Goal: Information Seeking & Learning: Learn about a topic

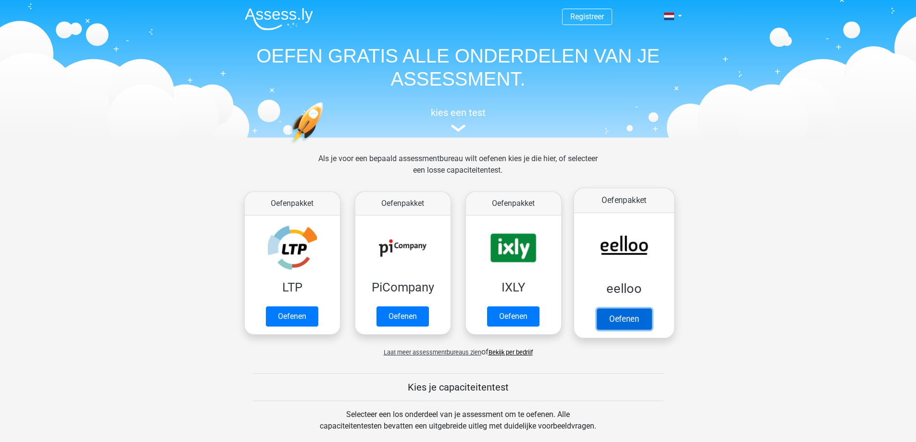
click at [616, 312] on link "Oefenen" at bounding box center [623, 318] width 55 height 21
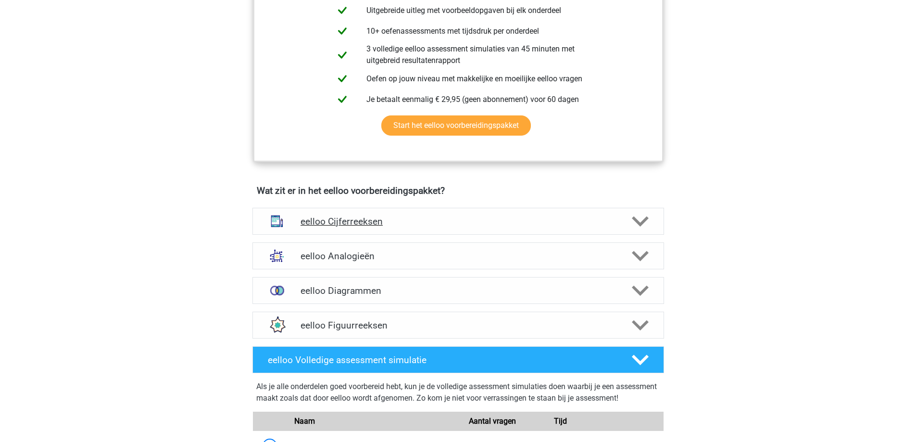
click at [374, 227] on h4 "eelloo Cijferreeksen" at bounding box center [457, 221] width 315 height 11
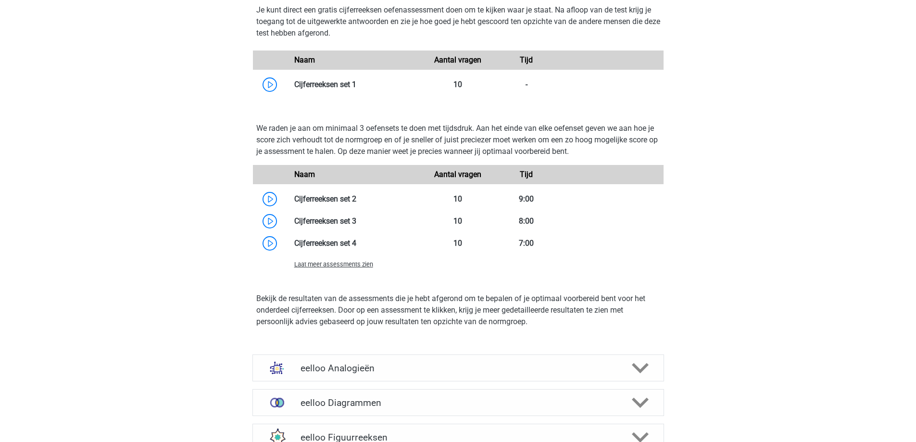
scroll to position [865, 0]
click at [351, 267] on span "Laat meer assessments zien" at bounding box center [333, 263] width 79 height 7
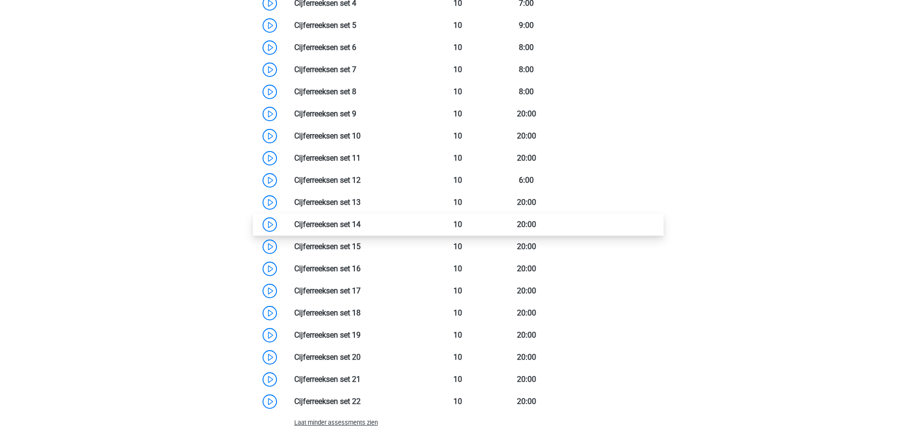
scroll to position [1105, 0]
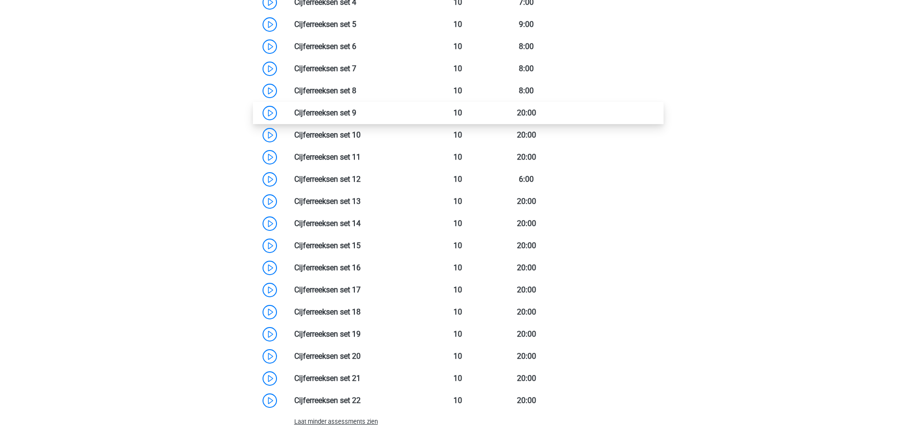
click at [356, 117] on link at bounding box center [356, 112] width 0 height 9
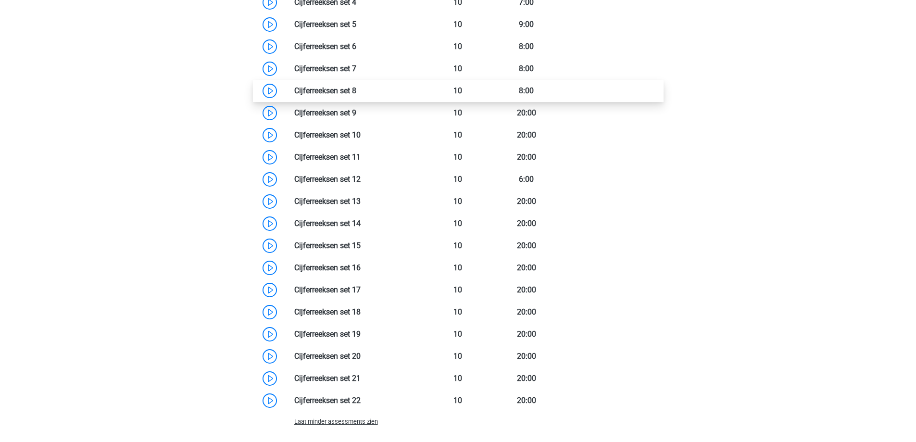
click at [356, 90] on link at bounding box center [356, 90] width 0 height 9
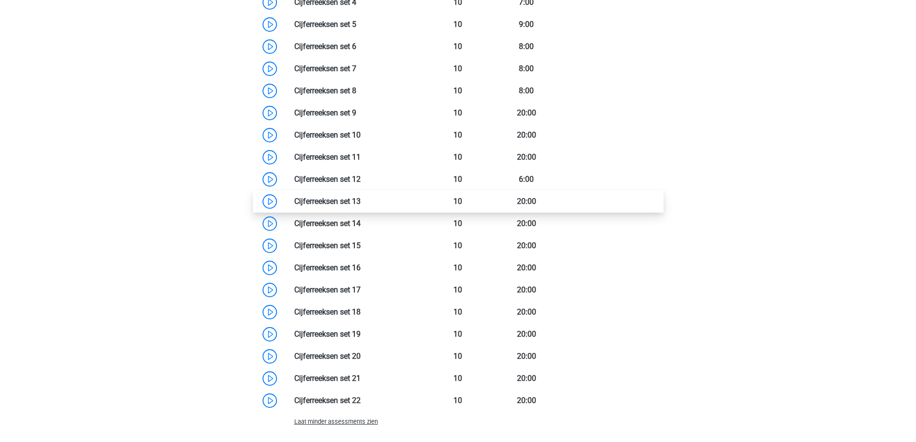
click at [360, 206] on link at bounding box center [360, 201] width 0 height 9
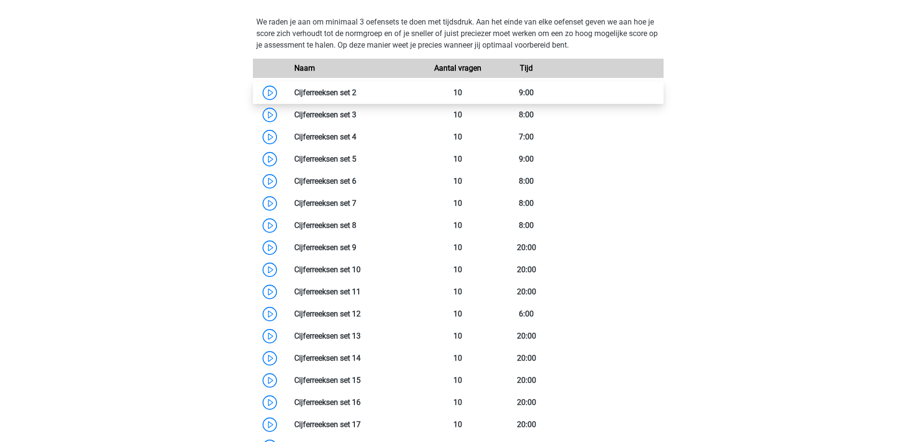
scroll to position [961, 0]
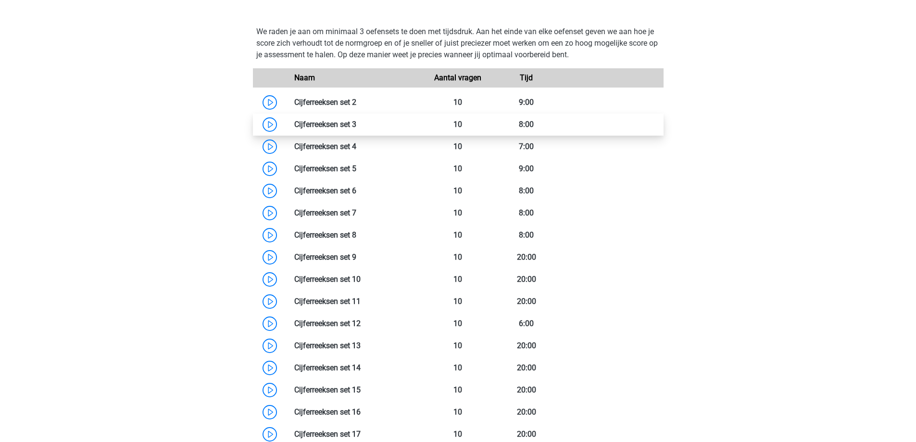
click at [356, 129] on link at bounding box center [356, 124] width 0 height 9
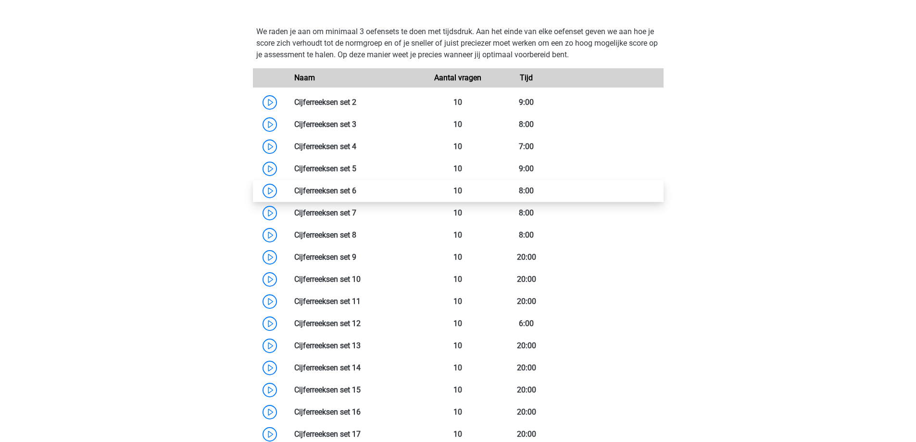
click at [356, 195] on link at bounding box center [356, 190] width 0 height 9
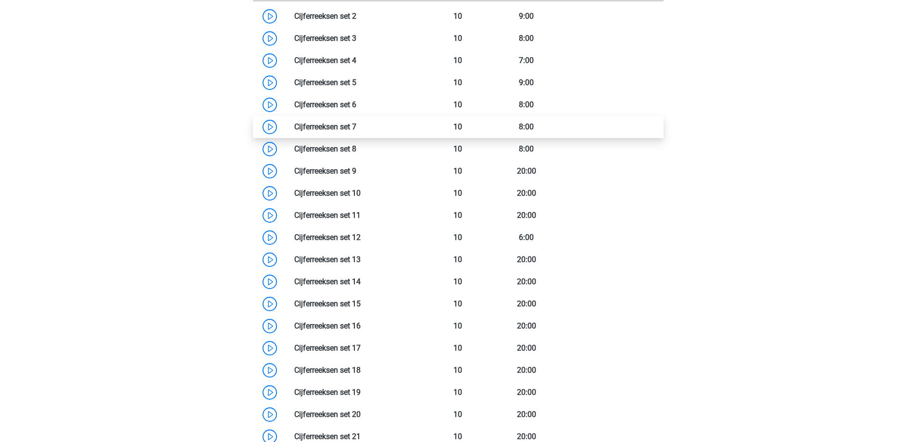
scroll to position [1057, 0]
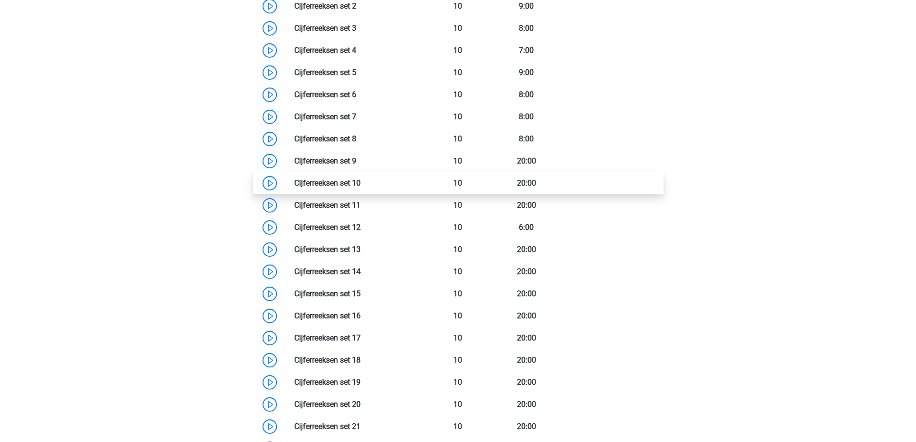
click at [360, 187] on link at bounding box center [360, 182] width 0 height 9
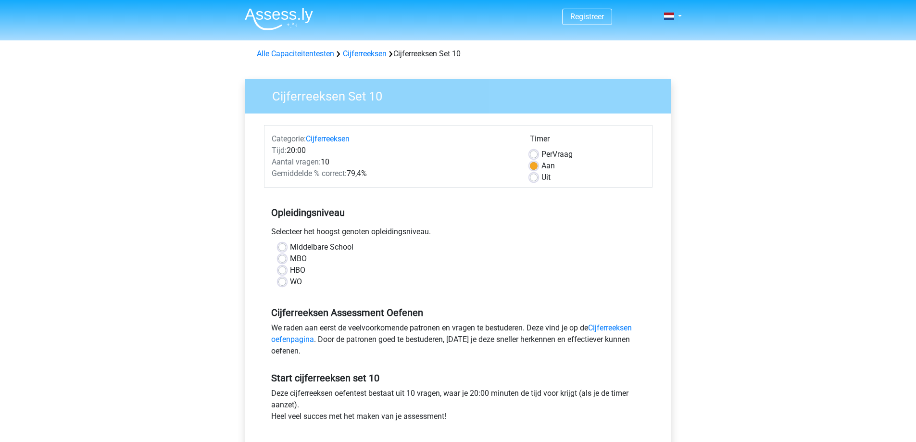
click at [541, 154] on label "Per Vraag" at bounding box center [556, 155] width 31 height 12
click at [534, 154] on input "Per Vraag" at bounding box center [534, 154] width 8 height 10
radio input "true"
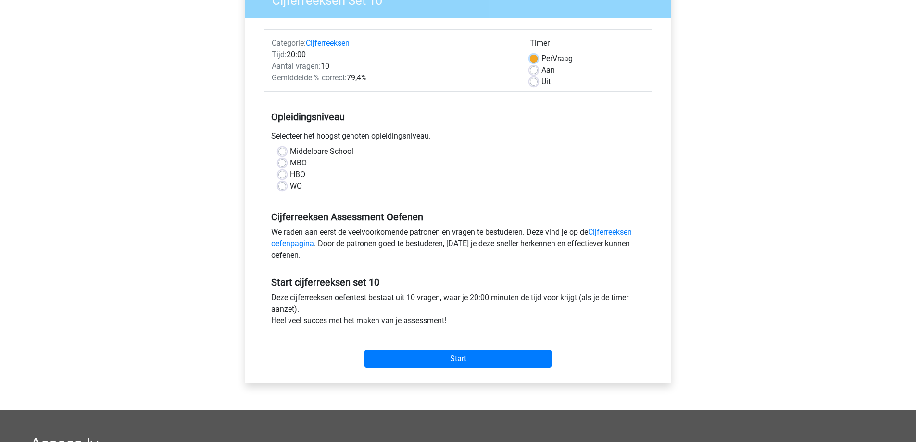
scroll to position [96, 0]
click at [290, 183] on label "WO" at bounding box center [296, 186] width 12 height 12
click at [282, 183] on input "WO" at bounding box center [282, 185] width 8 height 10
radio input "true"
click at [506, 170] on div "HBO" at bounding box center [457, 174] width 359 height 12
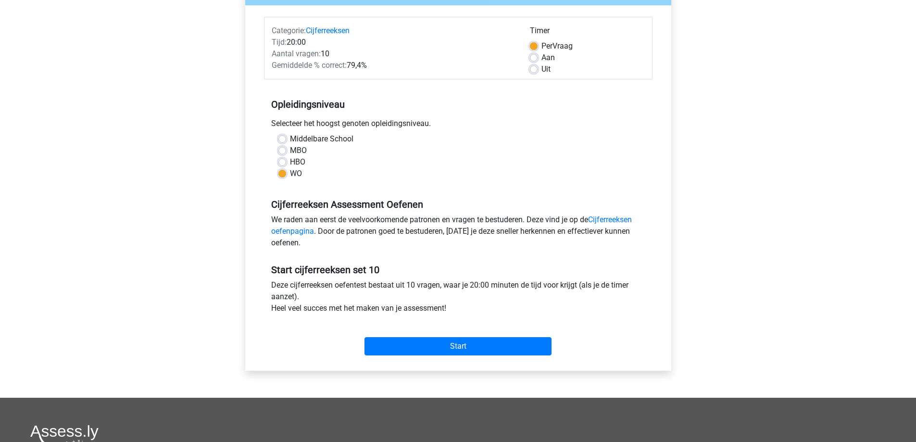
scroll to position [144, 0]
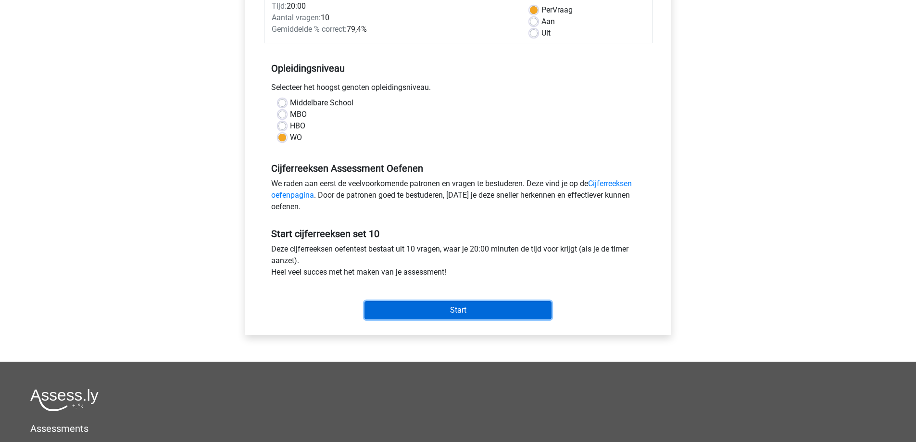
click at [474, 311] on input "Start" at bounding box center [457, 310] width 187 height 18
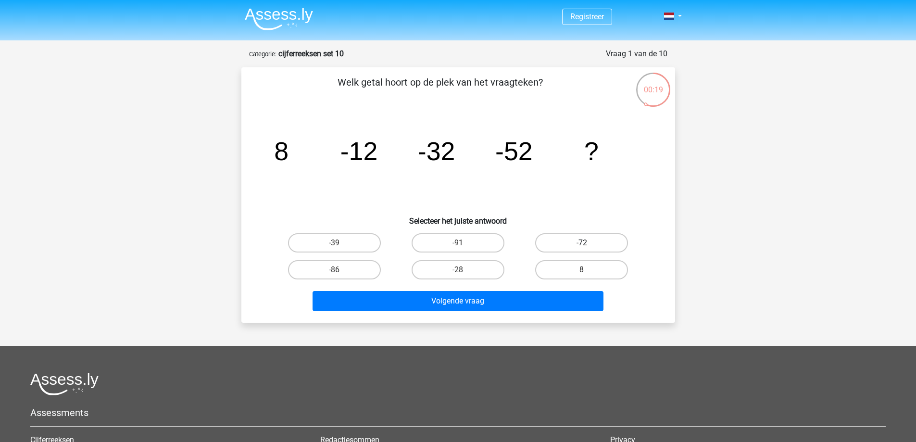
click at [566, 247] on label "-72" at bounding box center [581, 242] width 93 height 19
click at [582, 247] on input "-72" at bounding box center [585, 246] width 6 height 6
radio input "true"
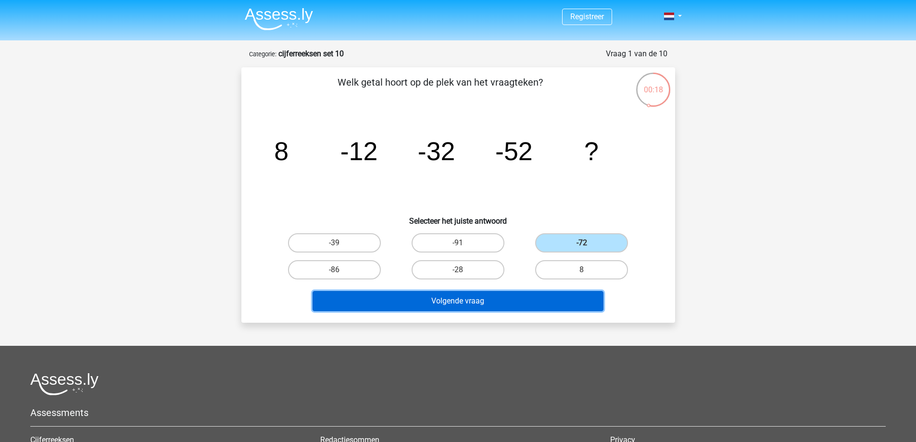
click at [446, 303] on button "Volgende vraag" at bounding box center [457, 301] width 291 height 20
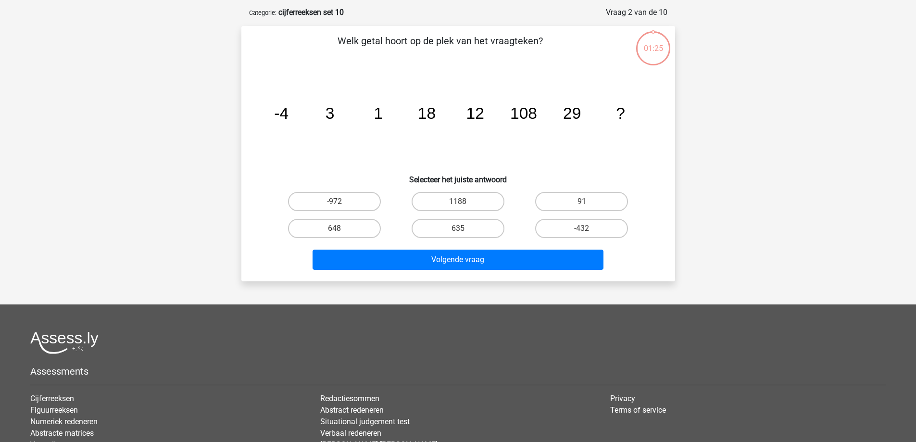
scroll to position [48, 0]
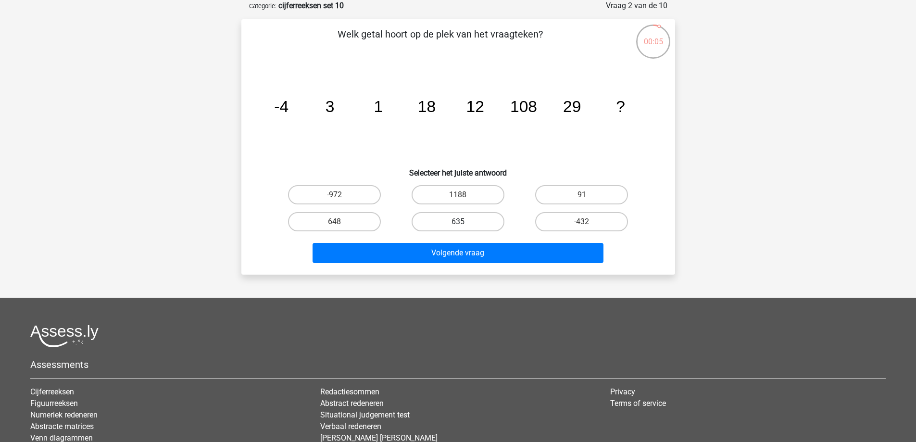
click at [437, 216] on label "635" at bounding box center [457, 221] width 93 height 19
click at [458, 222] on input "635" at bounding box center [461, 225] width 6 height 6
radio input "true"
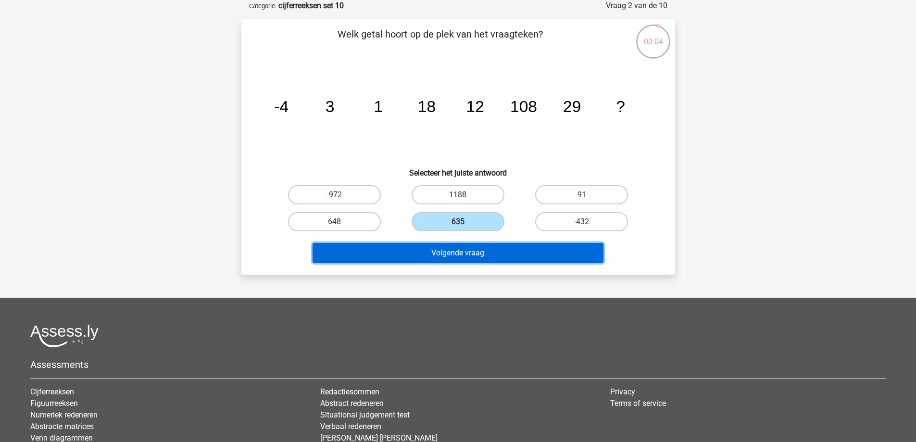
click at [455, 251] on button "Volgende vraag" at bounding box center [457, 253] width 291 height 20
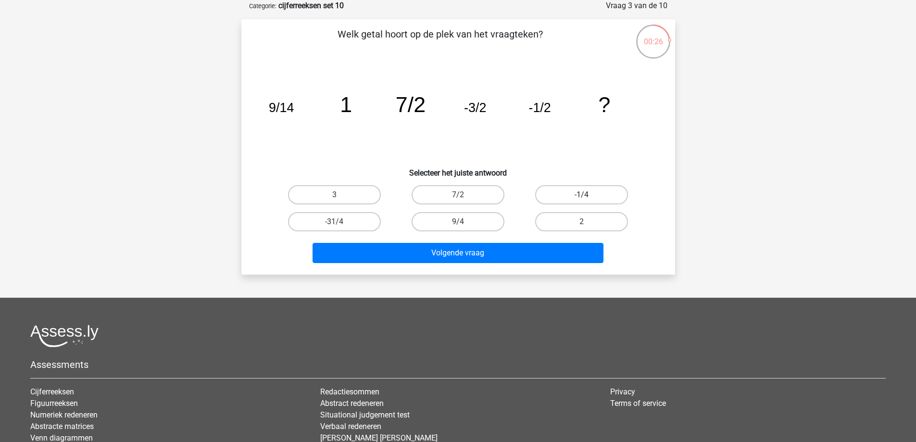
click at [580, 193] on label "-1/4" at bounding box center [581, 194] width 93 height 19
click at [582, 195] on input "-1/4" at bounding box center [585, 198] width 6 height 6
radio input "true"
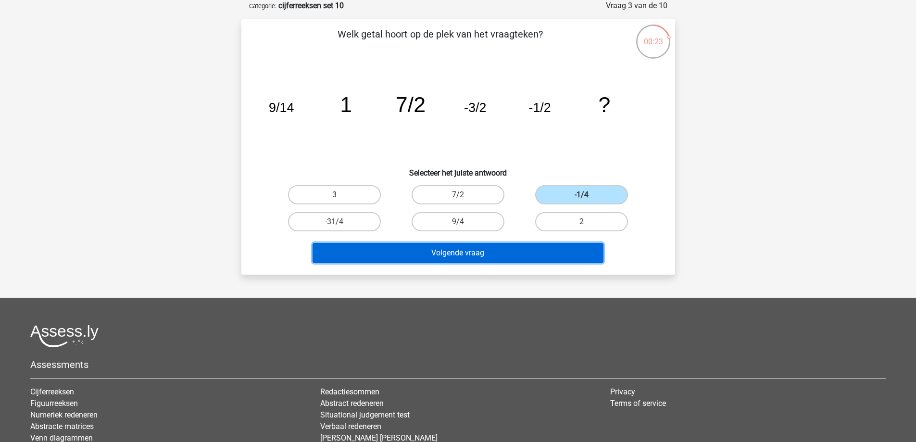
click at [506, 257] on button "Volgende vraag" at bounding box center [457, 253] width 291 height 20
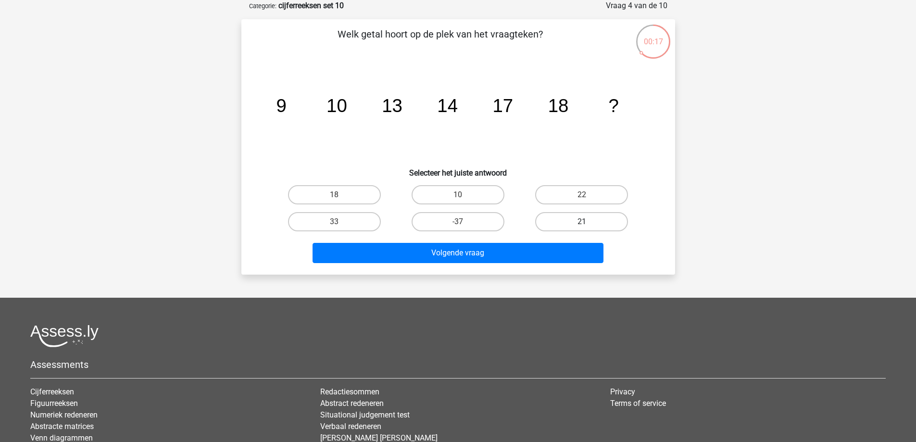
click at [578, 216] on label "21" at bounding box center [581, 221] width 93 height 19
click at [582, 222] on input "21" at bounding box center [585, 225] width 6 height 6
radio input "true"
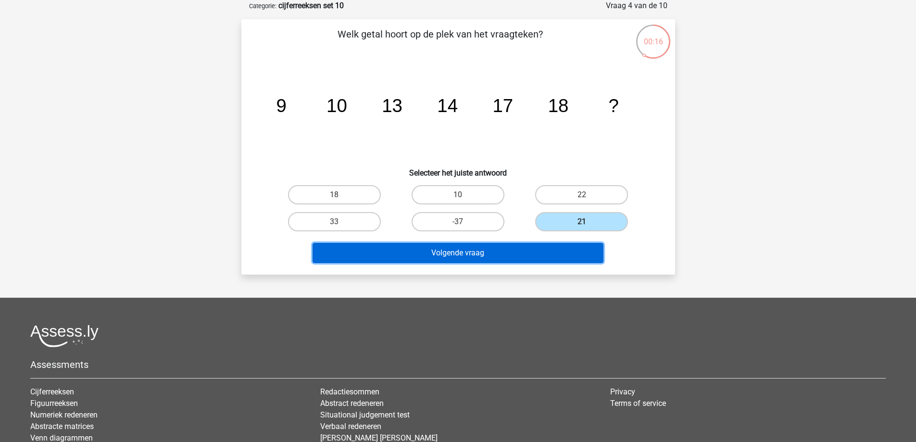
click at [469, 256] on button "Volgende vraag" at bounding box center [457, 253] width 291 height 20
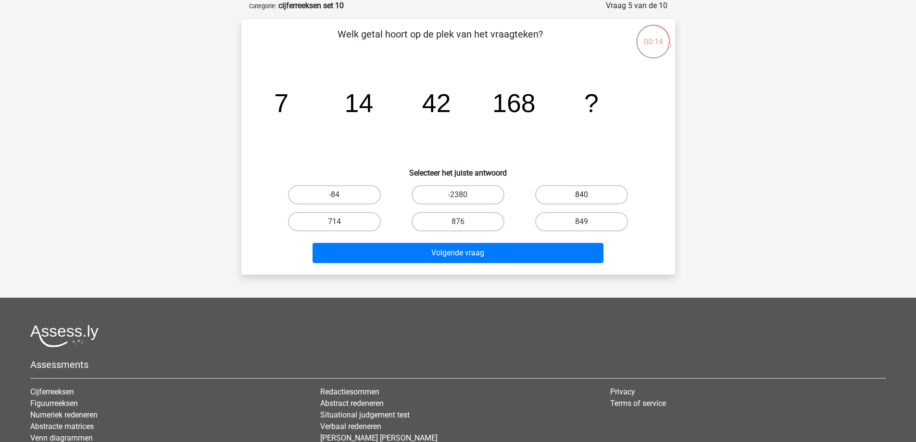
click at [569, 196] on label "840" at bounding box center [581, 194] width 93 height 19
click at [582, 196] on input "840" at bounding box center [585, 198] width 6 height 6
radio input "true"
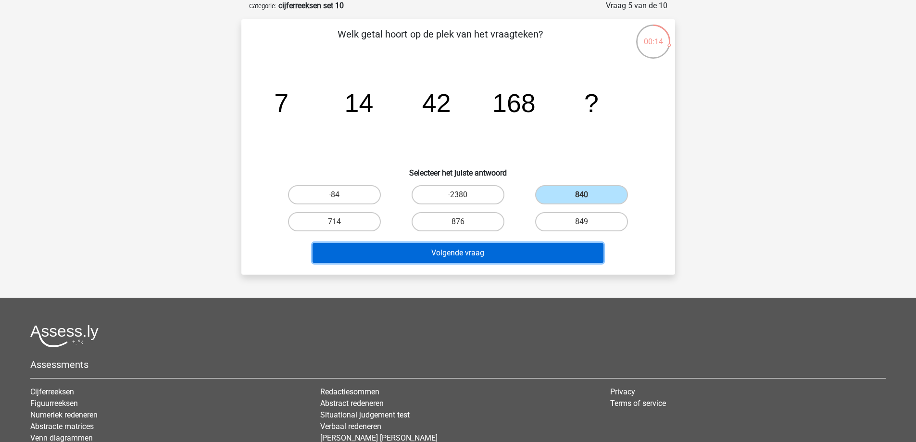
click at [504, 248] on button "Volgende vraag" at bounding box center [457, 253] width 291 height 20
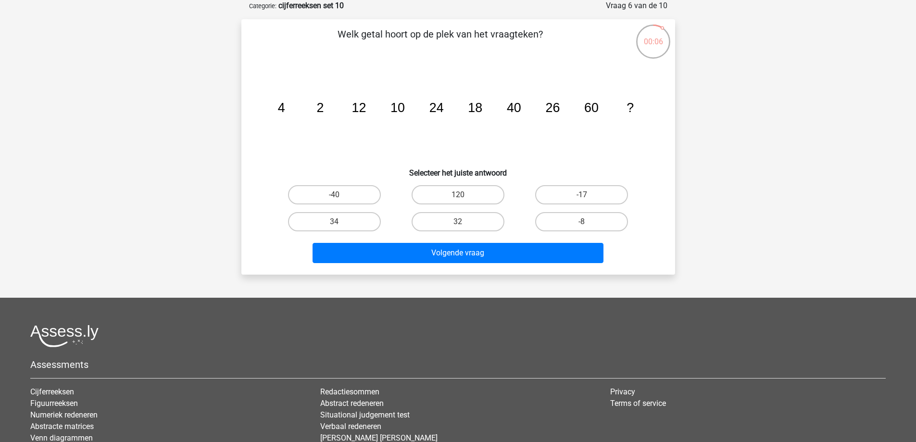
drag, startPoint x: 452, startPoint y: 217, endPoint x: 452, endPoint y: 235, distance: 18.3
click at [452, 217] on label "32" at bounding box center [457, 221] width 93 height 19
click at [458, 222] on input "32" at bounding box center [461, 225] width 6 height 6
radio input "true"
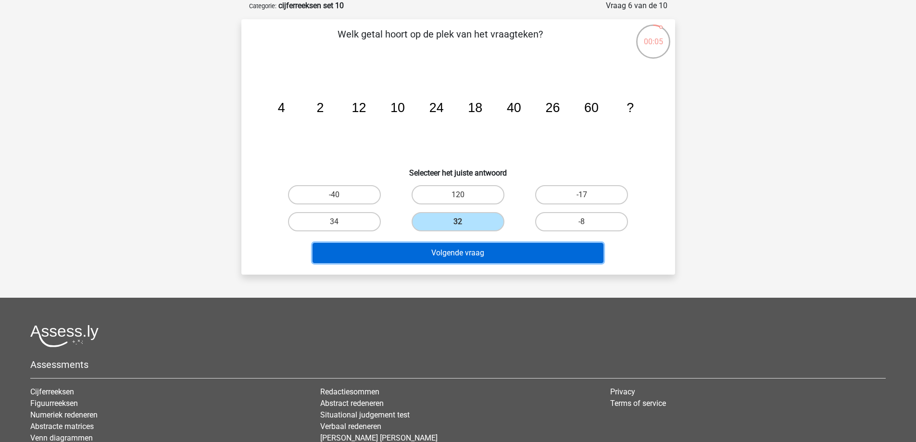
click at [455, 251] on button "Volgende vraag" at bounding box center [457, 253] width 291 height 20
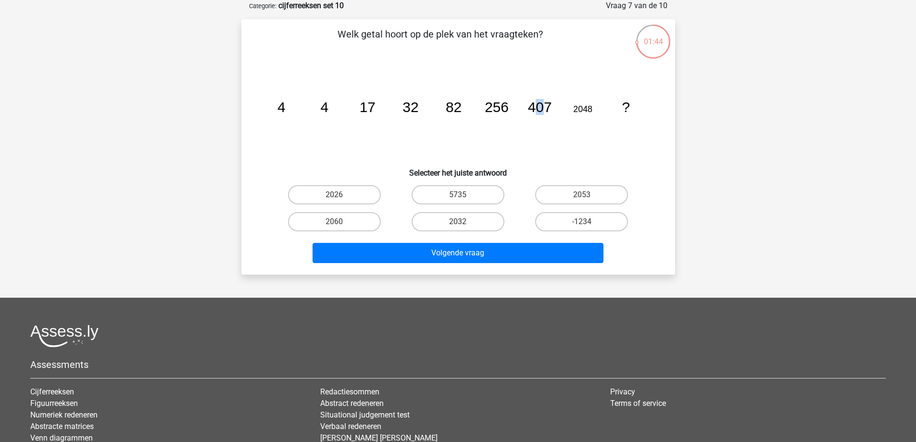
drag, startPoint x: 532, startPoint y: 111, endPoint x: 543, endPoint y: 115, distance: 11.3
click at [543, 115] on icon "image/svg+xml 4 4 17 32 82 256 407 2048 ?" at bounding box center [457, 111] width 387 height 97
click at [458, 218] on label "2032" at bounding box center [457, 221] width 93 height 19
click at [458, 222] on input "2032" at bounding box center [461, 225] width 6 height 6
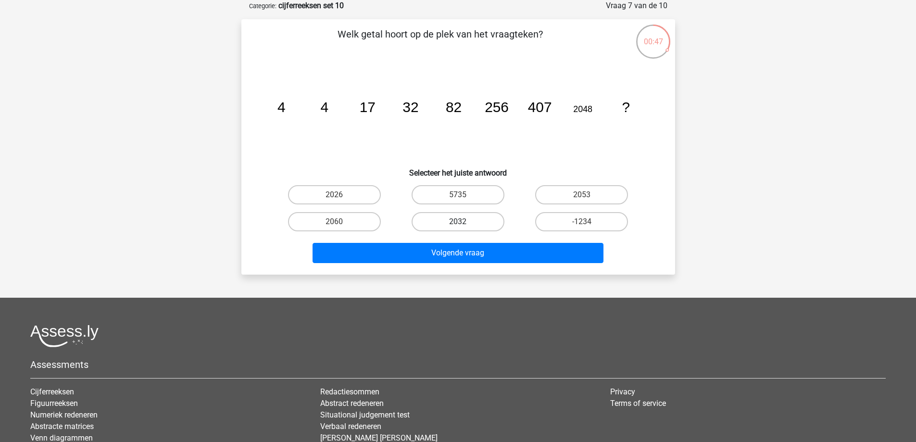
radio input "true"
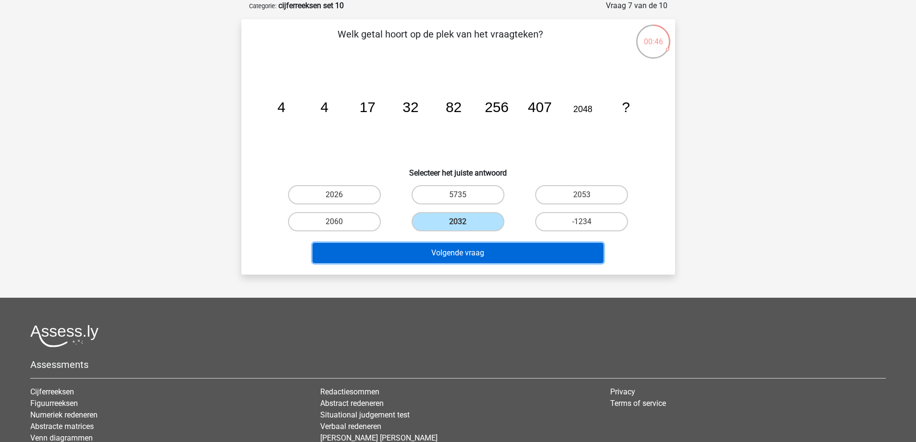
click at [464, 258] on button "Volgende vraag" at bounding box center [457, 253] width 291 height 20
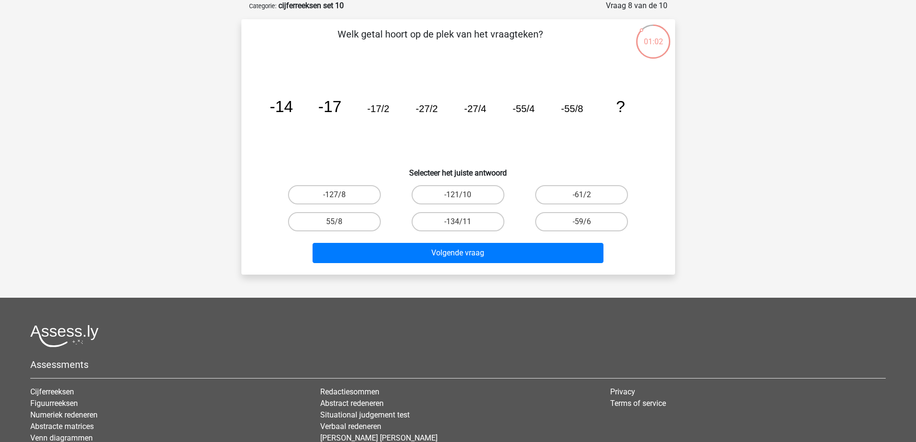
drag, startPoint x: 424, startPoint y: 117, endPoint x: 446, endPoint y: 108, distance: 23.3
click at [446, 108] on icon "image/svg+xml -14 -17 -17/2 -27/2 -27/4 -55/4 -55/8 ?" at bounding box center [457, 111] width 387 height 97
click at [474, 195] on label "-121/10" at bounding box center [457, 194] width 93 height 19
click at [464, 195] on input "-121/10" at bounding box center [461, 198] width 6 height 6
radio input "true"
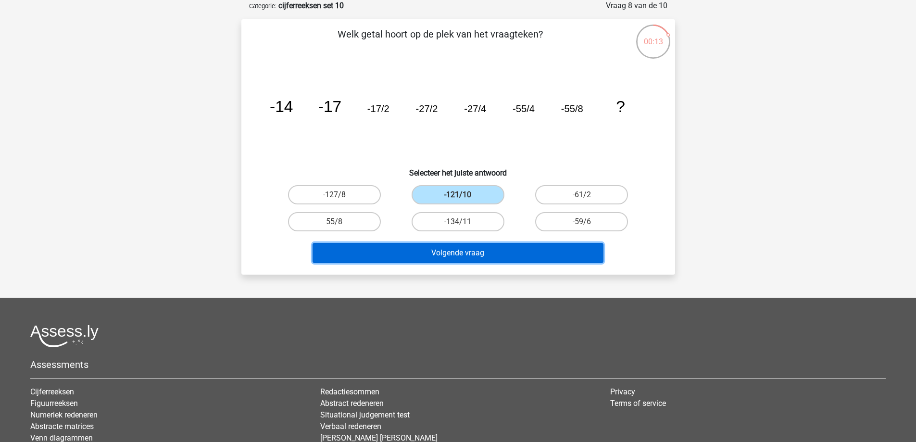
click at [477, 248] on button "Volgende vraag" at bounding box center [457, 253] width 291 height 20
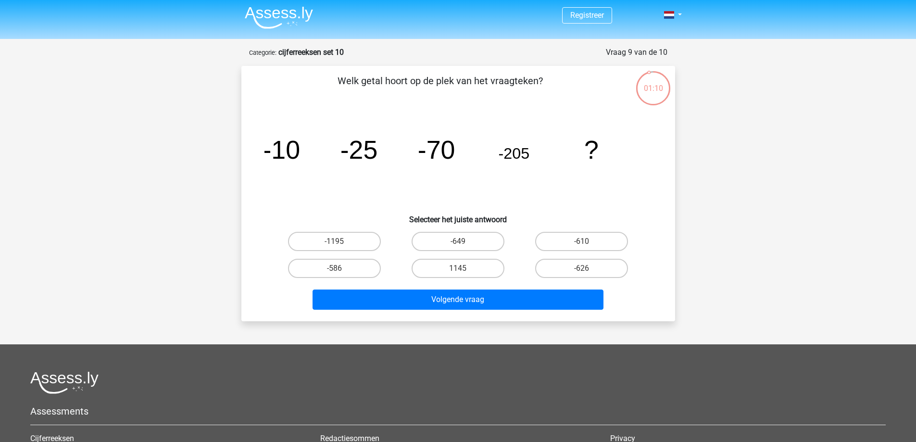
scroll to position [0, 0]
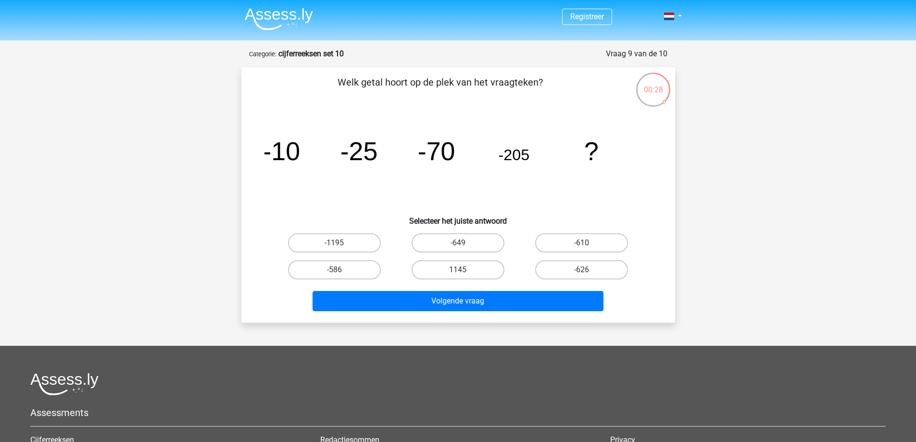
click at [581, 230] on div "-610" at bounding box center [582, 242] width 124 height 27
click at [587, 241] on label "-610" at bounding box center [581, 242] width 93 height 19
click at [587, 243] on input "-610" at bounding box center [585, 246] width 6 height 6
radio input "true"
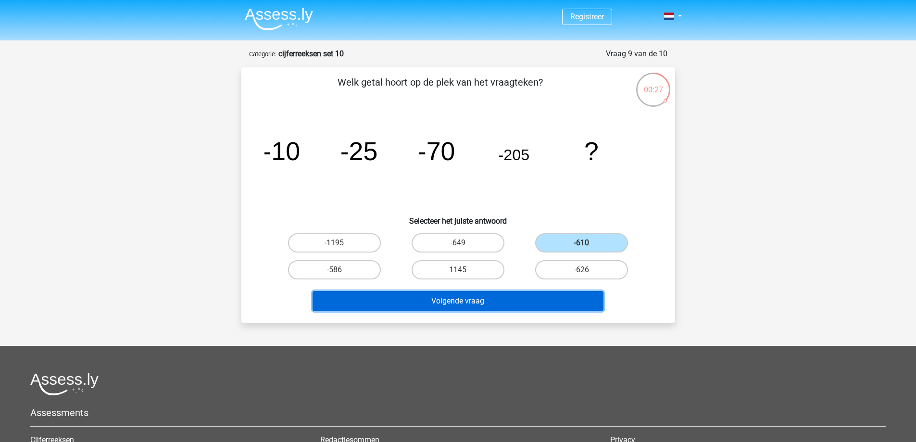
click at [482, 303] on button "Volgende vraag" at bounding box center [457, 301] width 291 height 20
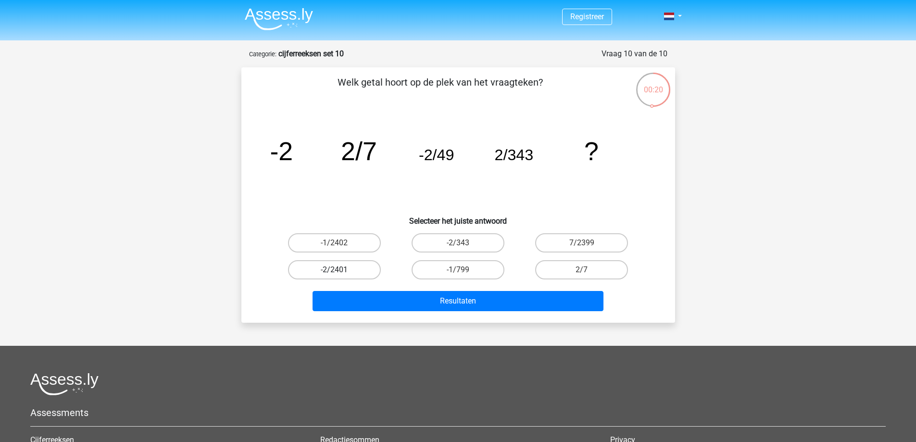
click at [351, 269] on label "-2/2401" at bounding box center [334, 269] width 93 height 19
click at [340, 270] on input "-2/2401" at bounding box center [337, 273] width 6 height 6
radio input "true"
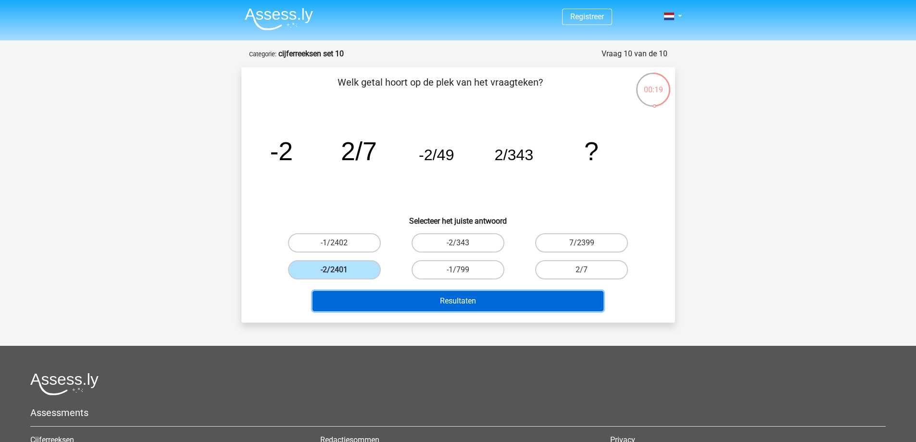
click at [487, 300] on button "Resultaten" at bounding box center [457, 301] width 291 height 20
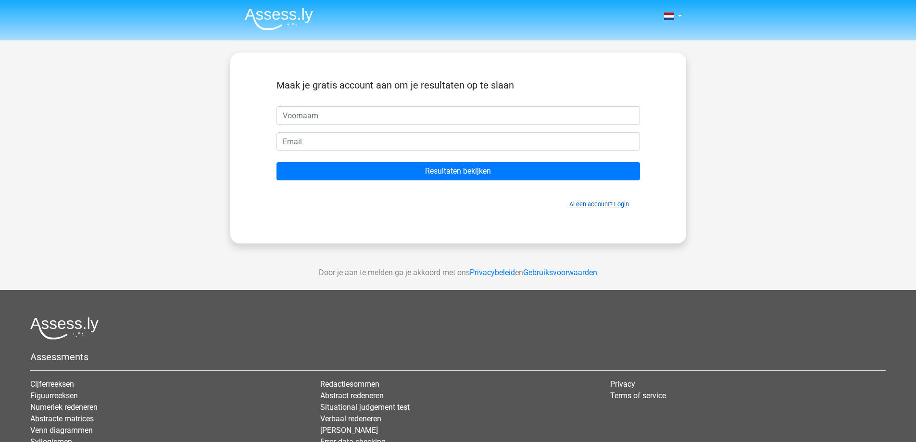
click at [598, 203] on link "Al een account? Login" at bounding box center [599, 203] width 60 height 7
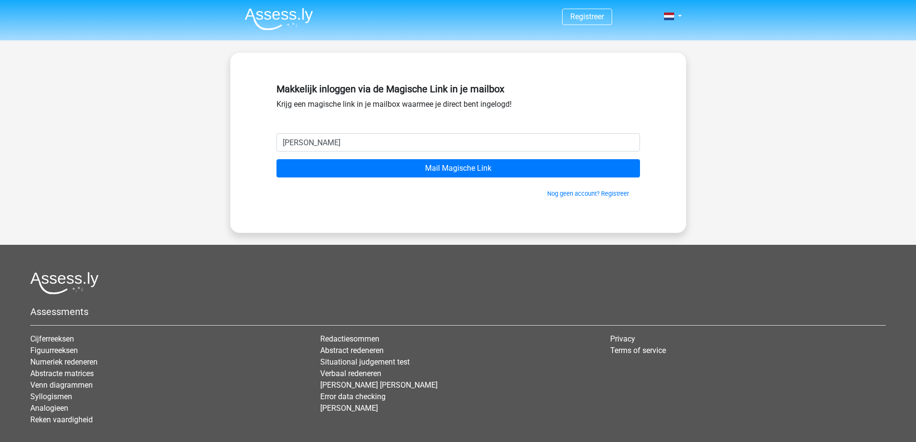
type input "[EMAIL_ADDRESS][DOMAIN_NAME]"
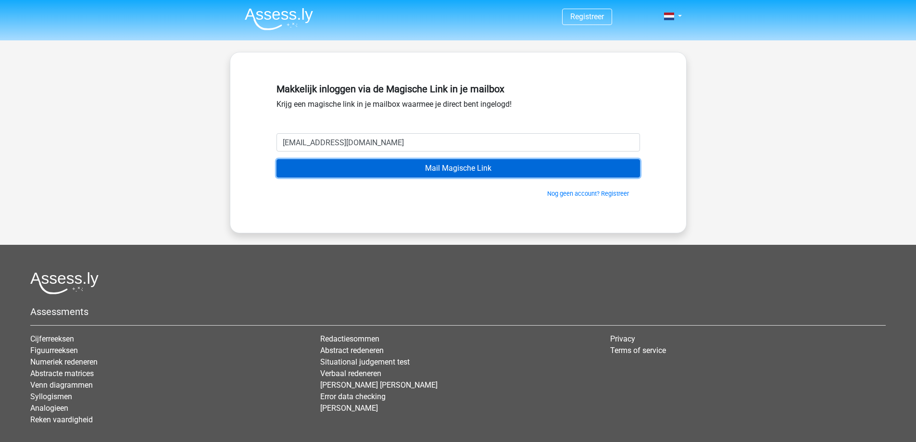
click at [452, 161] on input "Mail Magische Link" at bounding box center [457, 168] width 363 height 18
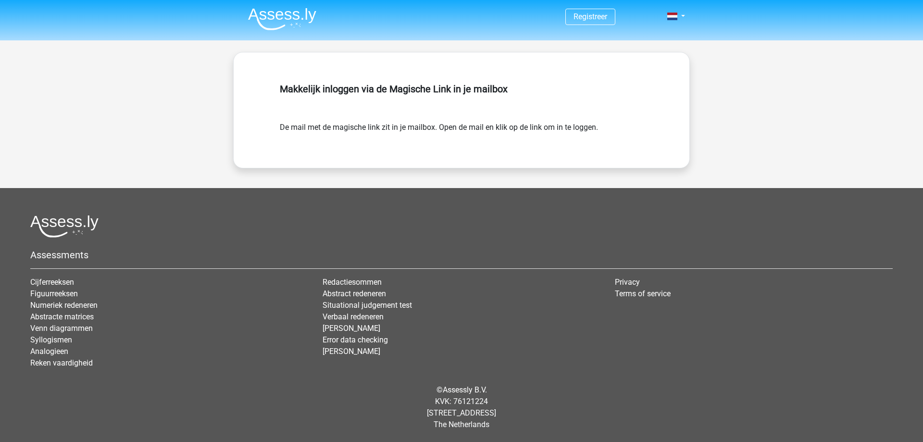
click at [297, 17] on img at bounding box center [282, 19] width 68 height 23
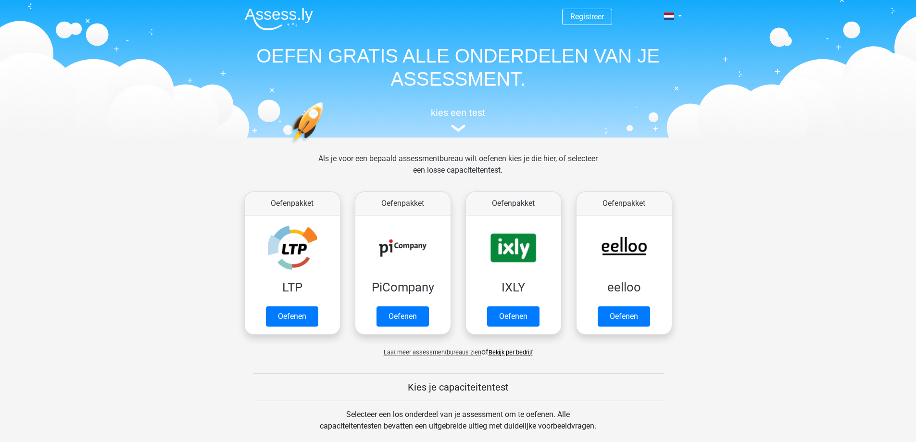
click at [585, 19] on link "Registreer" at bounding box center [587, 16] width 34 height 9
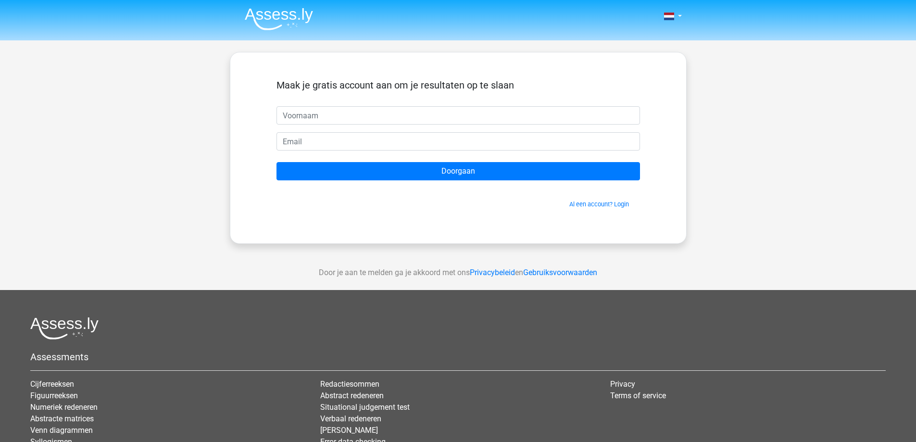
click at [275, 24] on img at bounding box center [279, 19] width 68 height 23
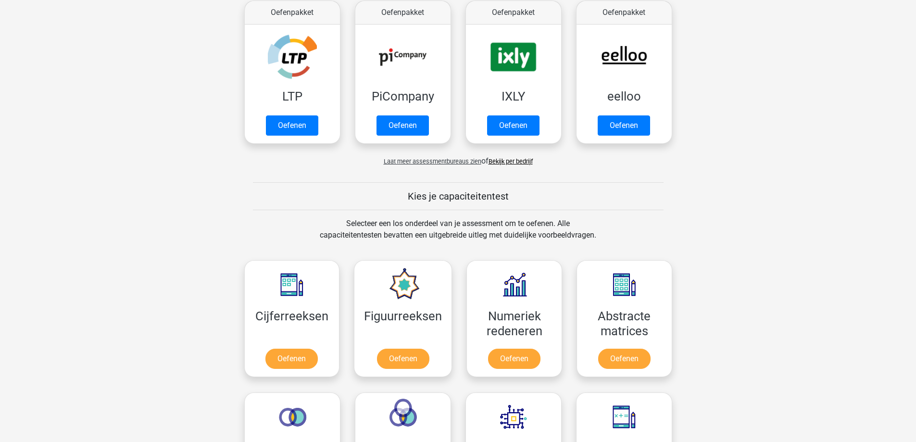
scroll to position [192, 0]
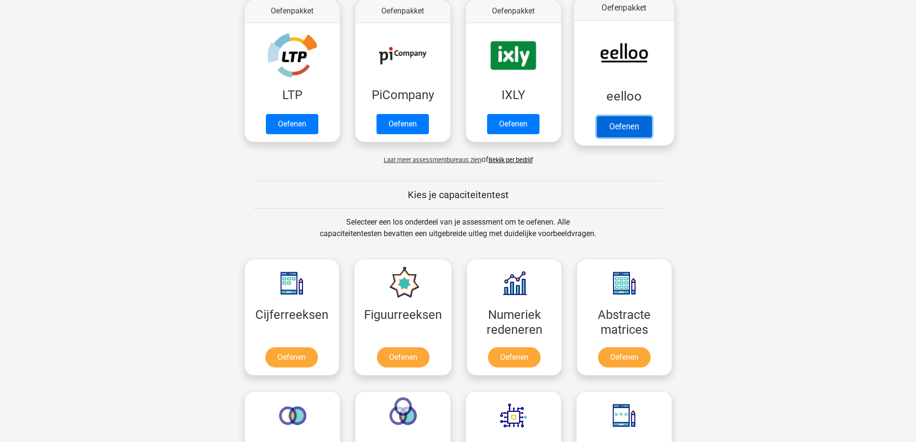
click at [626, 128] on link "Oefenen" at bounding box center [623, 126] width 55 height 21
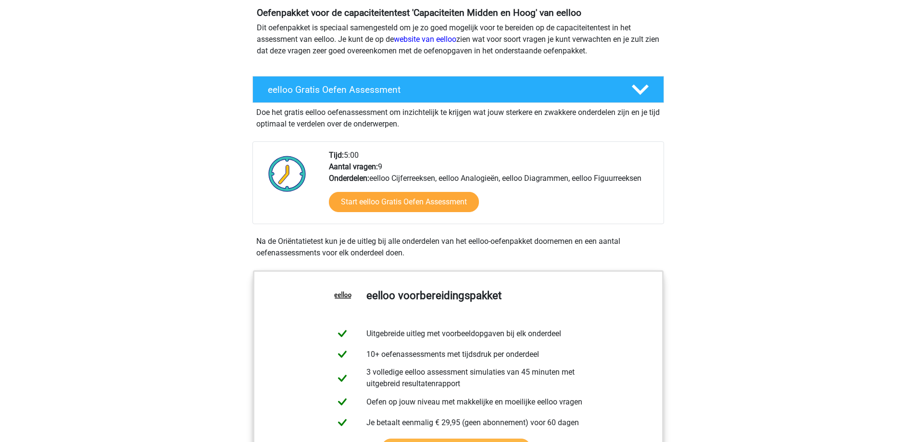
scroll to position [96, 0]
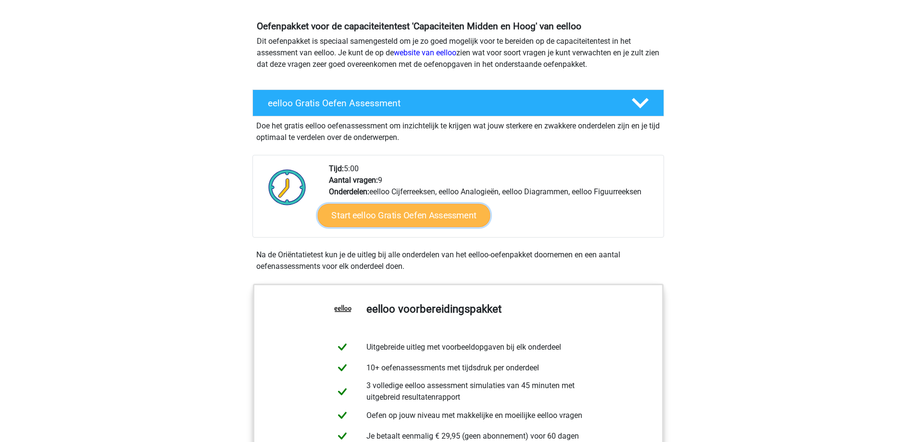
click at [468, 219] on link "Start eelloo Gratis Oefen Assessment" at bounding box center [403, 215] width 173 height 23
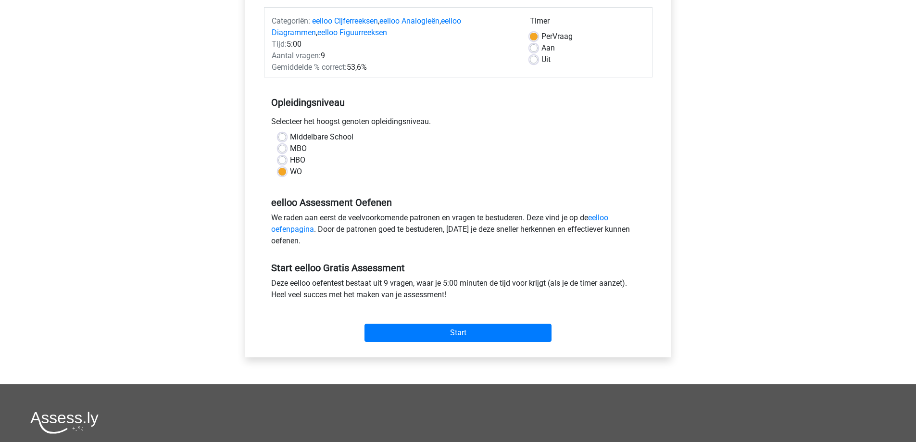
scroll to position [96, 0]
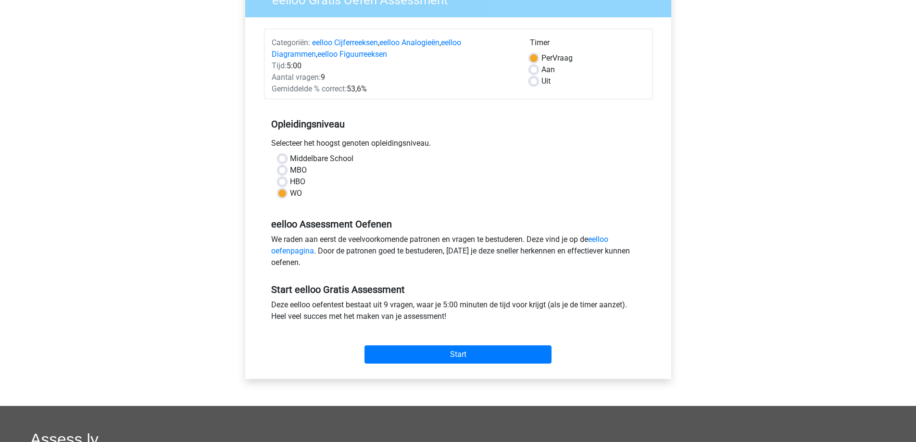
click at [430, 246] on div "We raden aan eerst de veelvoorkomende patronen en vragen te bestuderen. Deze vi…" at bounding box center [458, 253] width 388 height 38
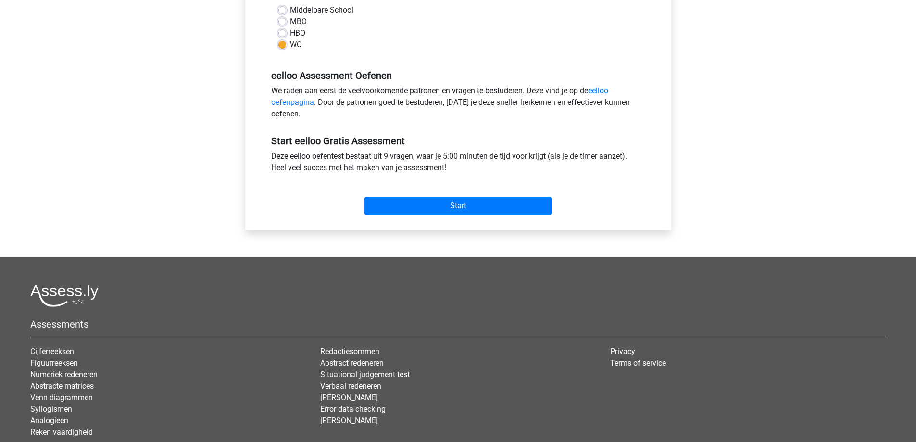
scroll to position [314, 0]
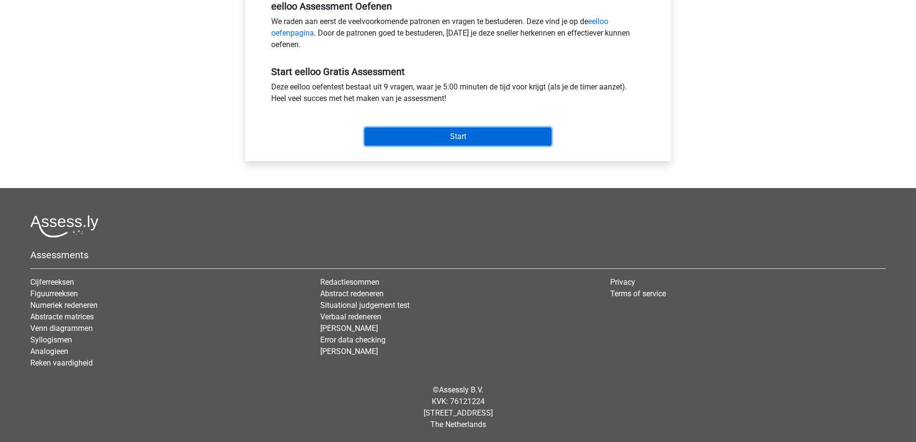
click at [442, 140] on input "Start" at bounding box center [457, 136] width 187 height 18
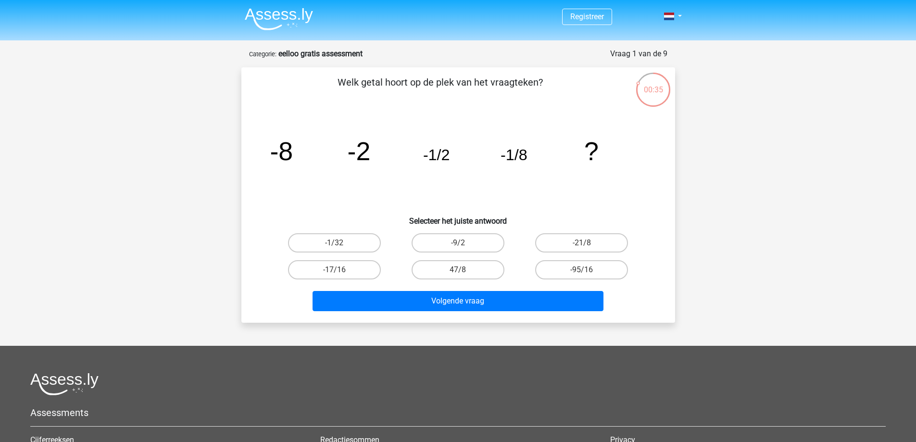
click at [336, 243] on input "-1/32" at bounding box center [337, 246] width 6 height 6
radio input "true"
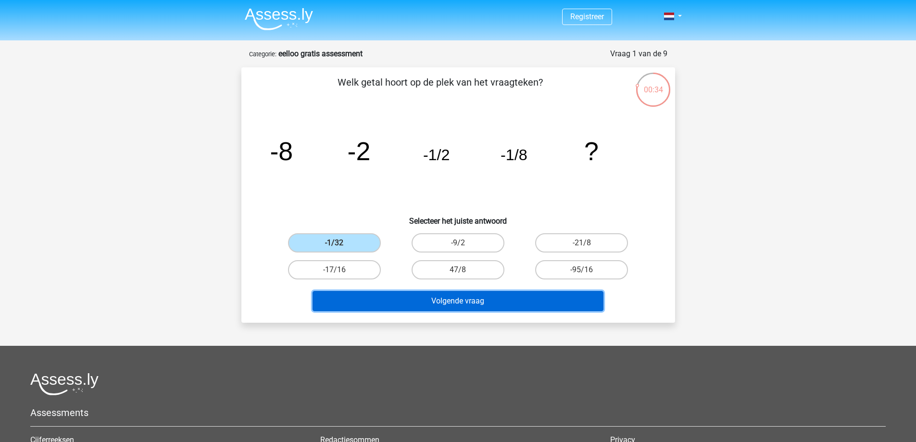
click at [461, 303] on button "Volgende vraag" at bounding box center [457, 301] width 291 height 20
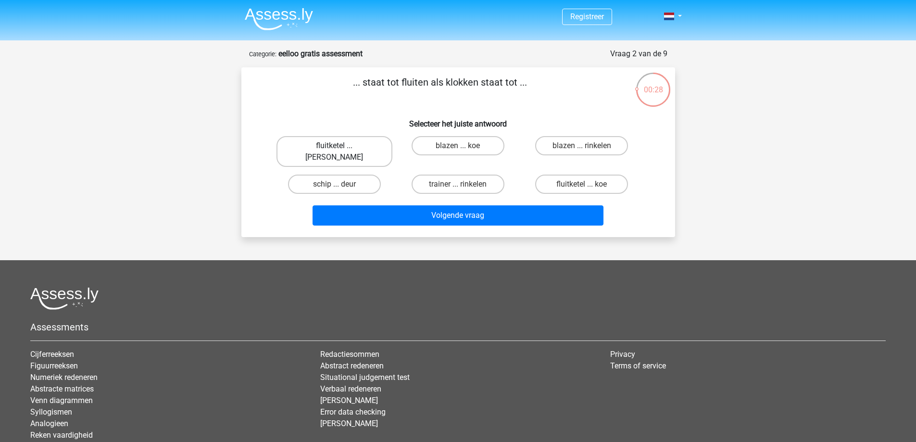
click at [345, 148] on label "fluitketel ... luiden" at bounding box center [334, 151] width 116 height 31
click at [340, 148] on input "fluitketel ... luiden" at bounding box center [337, 149] width 6 height 6
radio input "true"
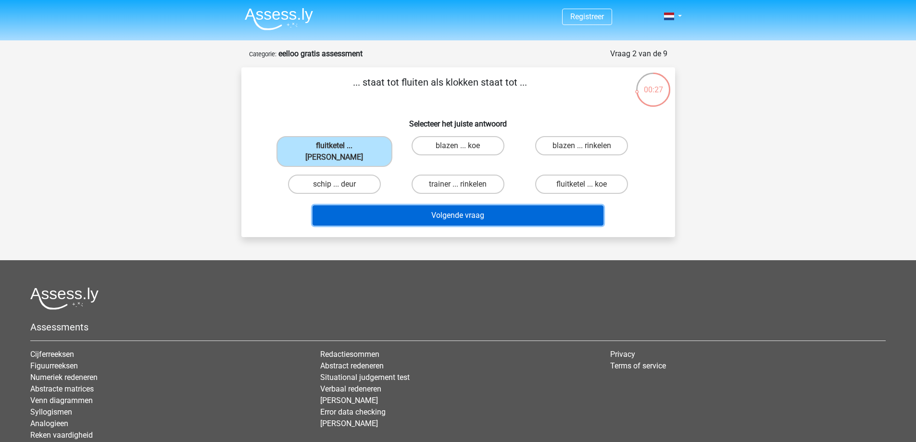
click at [441, 207] on button "Volgende vraag" at bounding box center [457, 215] width 291 height 20
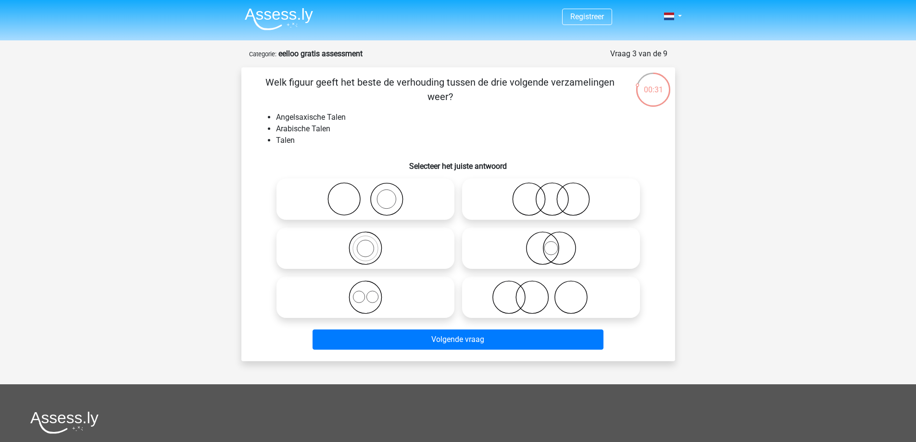
click at [411, 303] on icon at bounding box center [365, 297] width 170 height 34
click at [371, 292] on input "radio" at bounding box center [368, 289] width 6 height 6
radio input "true"
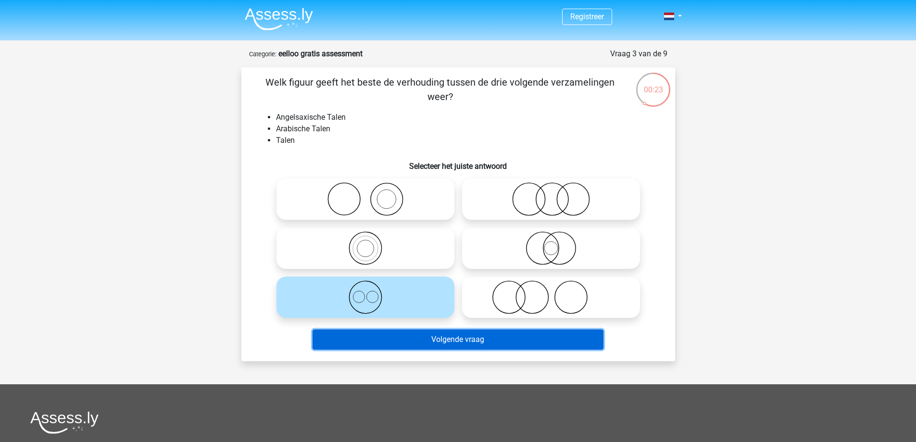
click at [433, 339] on button "Volgende vraag" at bounding box center [457, 339] width 291 height 20
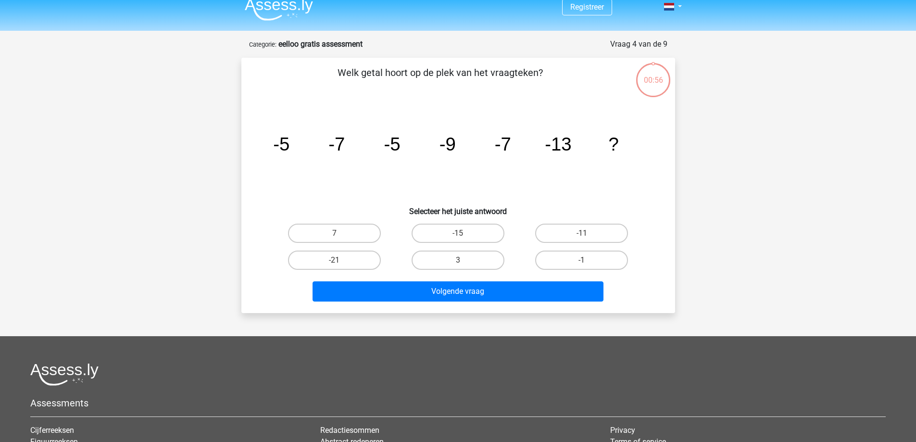
scroll to position [48, 0]
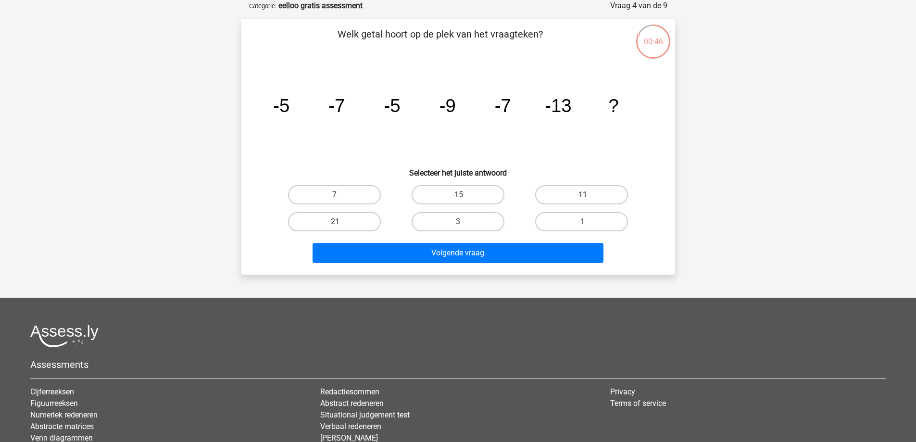
click at [569, 194] on label "-11" at bounding box center [581, 194] width 93 height 19
click at [582, 195] on input "-11" at bounding box center [585, 198] width 6 height 6
radio input "true"
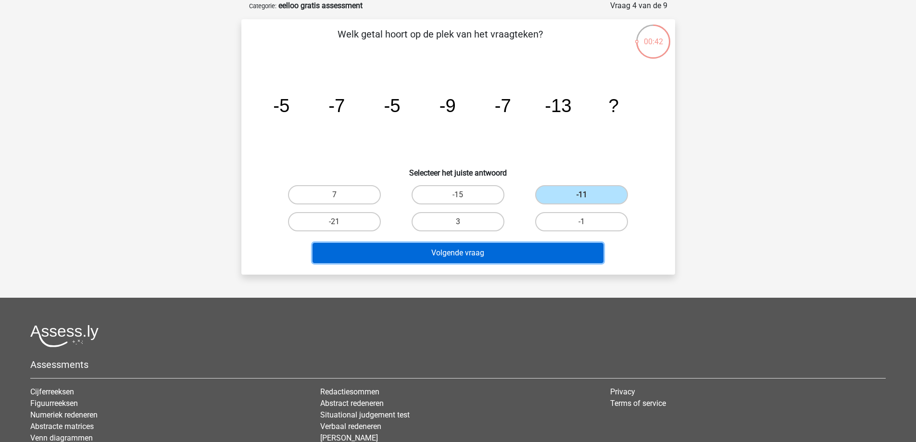
click at [497, 252] on button "Volgende vraag" at bounding box center [457, 253] width 291 height 20
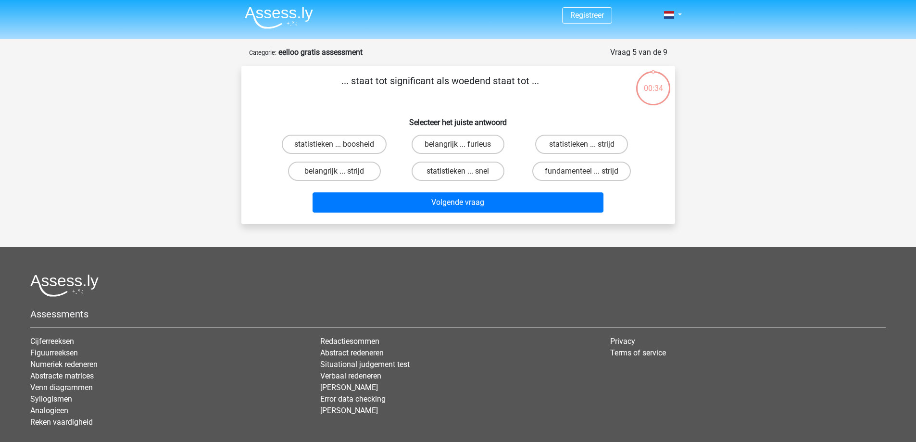
scroll to position [0, 0]
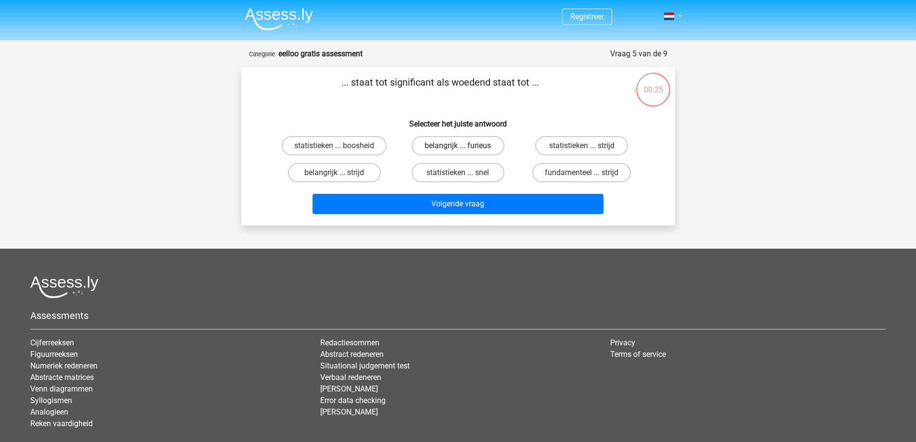
click at [441, 146] on label "belangrijk ... furieus" at bounding box center [457, 145] width 93 height 19
click at [458, 146] on input "belangrijk ... furieus" at bounding box center [461, 149] width 6 height 6
radio input "true"
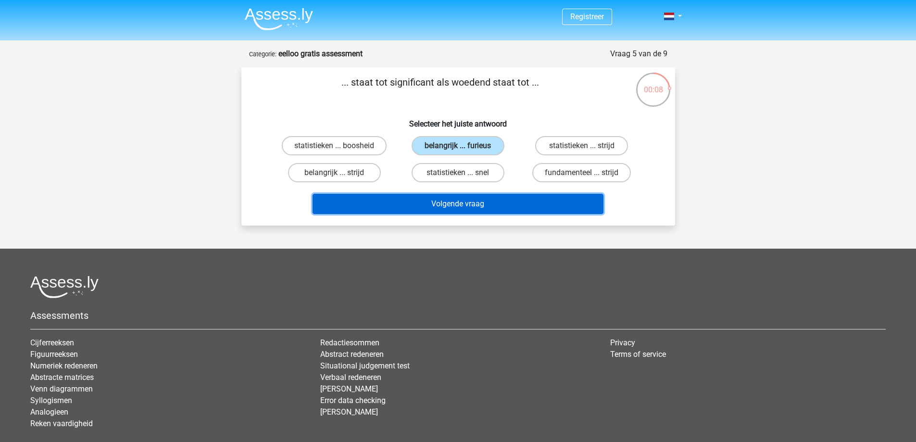
click at [519, 210] on button "Volgende vraag" at bounding box center [457, 204] width 291 height 20
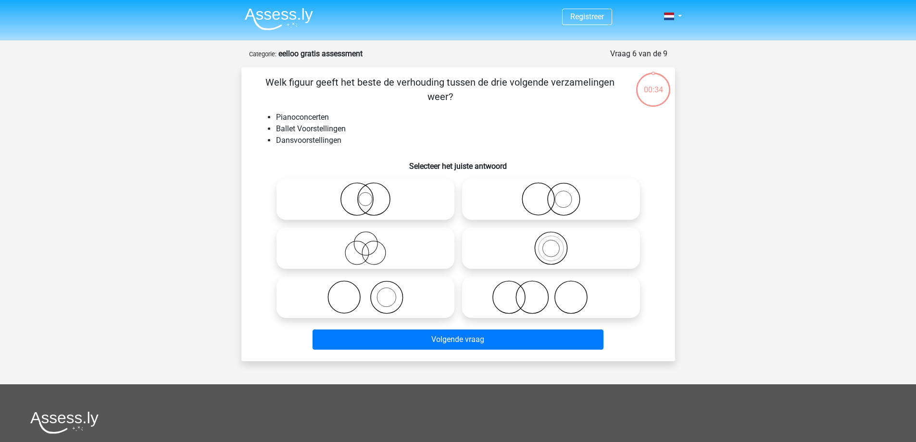
scroll to position [48, 0]
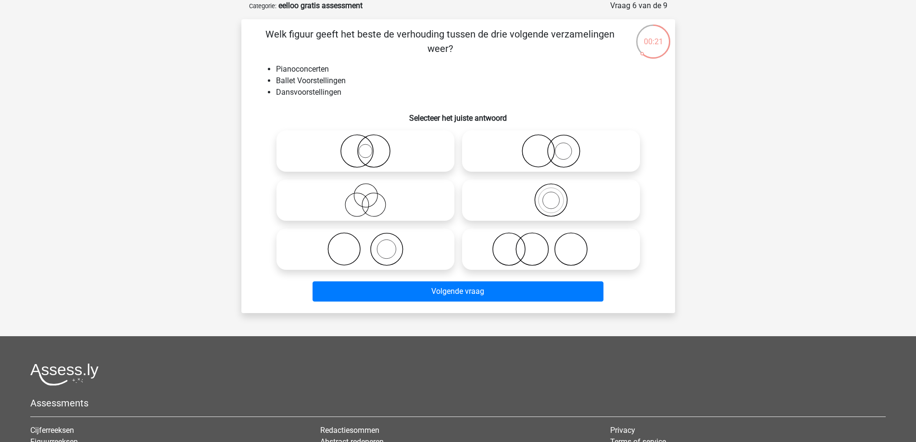
drag, startPoint x: 386, startPoint y: 244, endPoint x: 393, endPoint y: 254, distance: 11.9
click at [384, 245] on icon at bounding box center [365, 249] width 170 height 34
click at [371, 244] on input "radio" at bounding box center [368, 241] width 6 height 6
radio input "true"
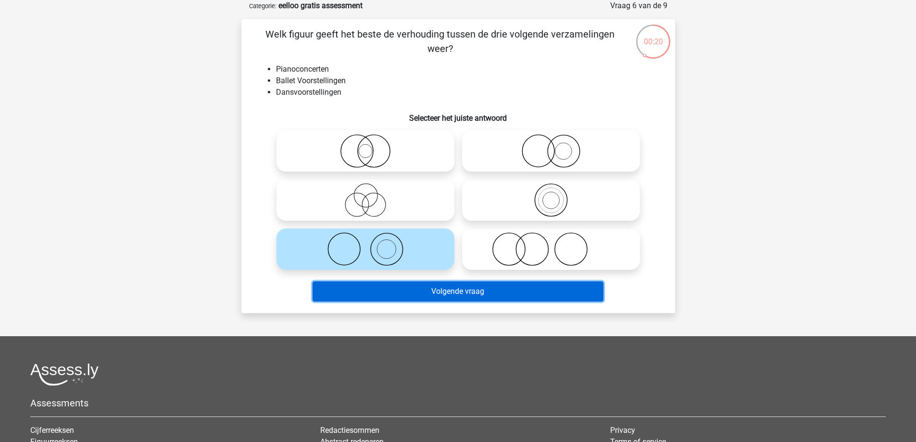
click at [445, 297] on button "Volgende vraag" at bounding box center [457, 291] width 291 height 20
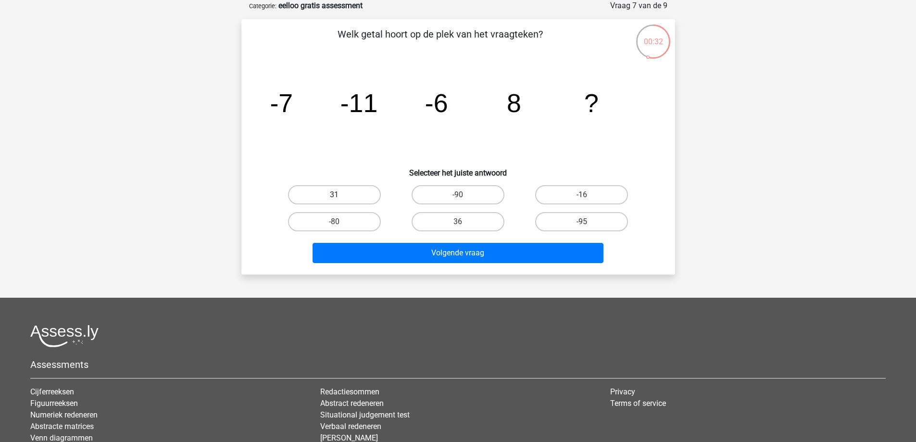
drag, startPoint x: 361, startPoint y: 196, endPoint x: 368, endPoint y: 200, distance: 8.7
click at [363, 196] on label "31" at bounding box center [334, 194] width 93 height 19
click at [340, 196] on input "31" at bounding box center [337, 198] width 6 height 6
radio input "true"
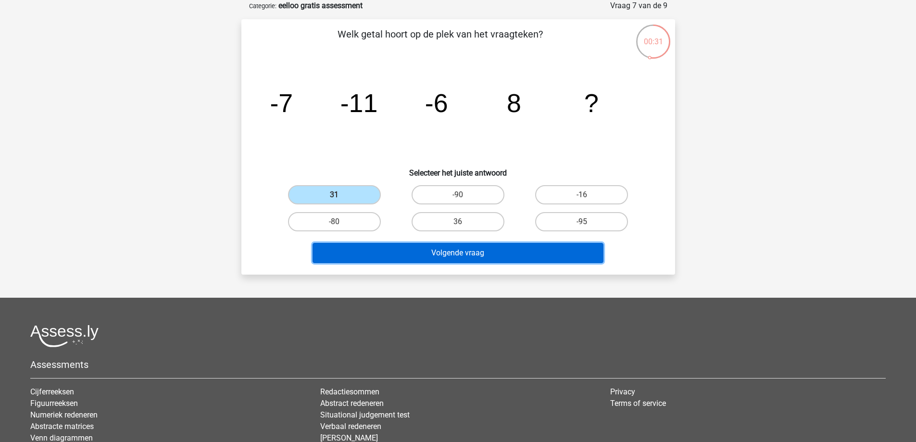
click at [488, 252] on button "Volgende vraag" at bounding box center [457, 253] width 291 height 20
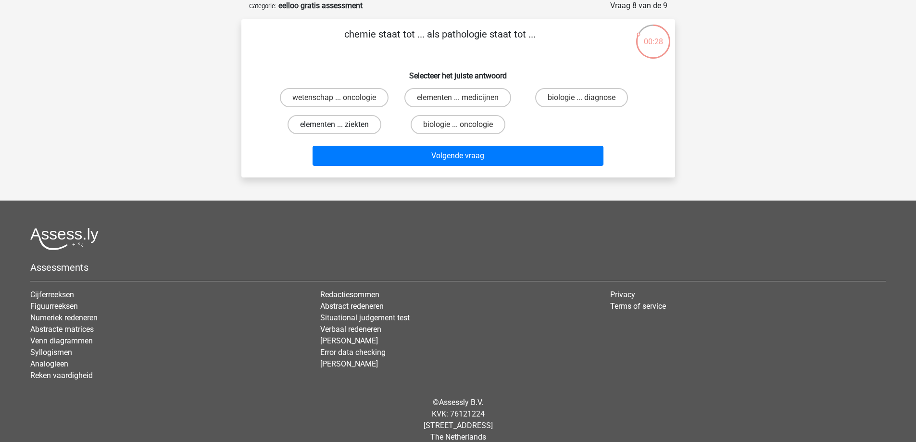
click at [370, 127] on label "elementen ... ziekten" at bounding box center [334, 124] width 94 height 19
click at [340, 127] on input "elementen ... ziekten" at bounding box center [337, 127] width 6 height 6
radio input "true"
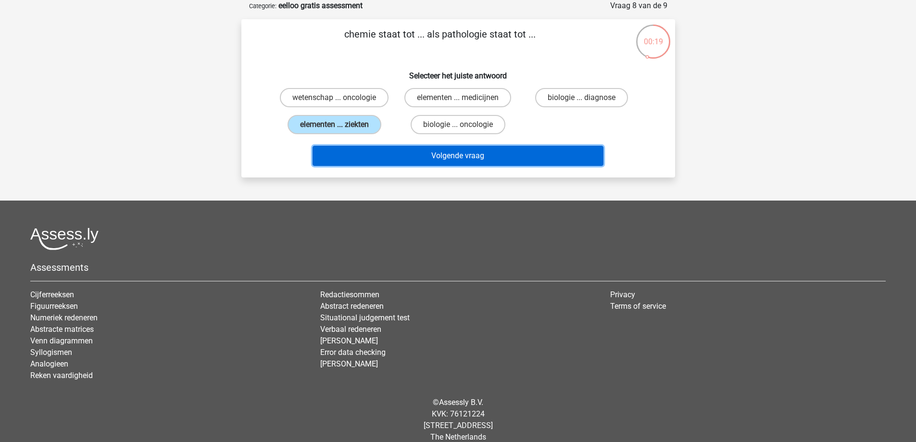
click at [419, 159] on button "Volgende vraag" at bounding box center [457, 156] width 291 height 20
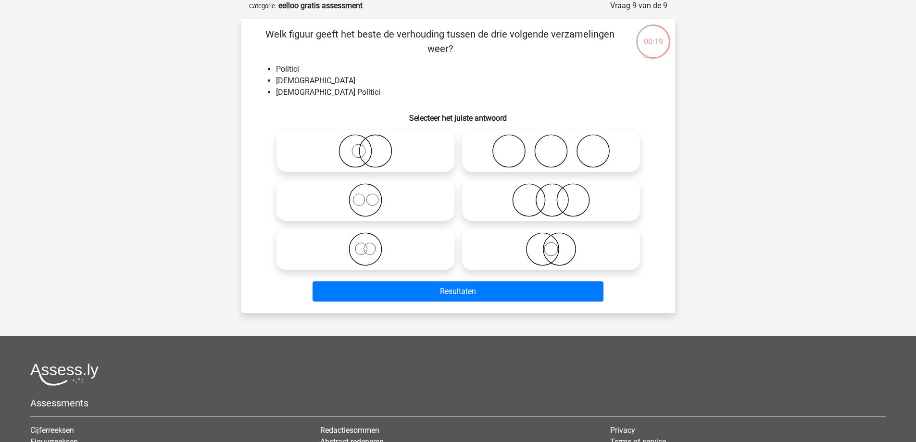
click at [386, 161] on icon at bounding box center [365, 151] width 170 height 34
click at [371, 146] on input "radio" at bounding box center [368, 143] width 6 height 6
radio input "true"
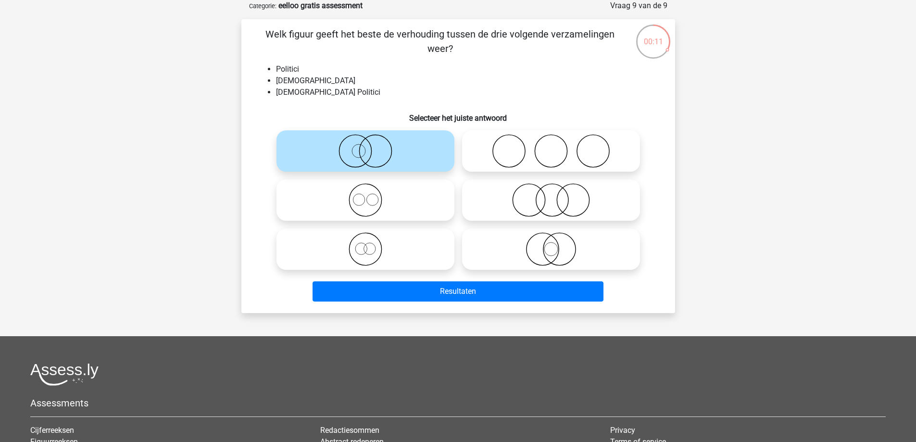
click at [539, 238] on icon at bounding box center [551, 249] width 170 height 34
click at [551, 238] on input "radio" at bounding box center [554, 241] width 6 height 6
radio input "true"
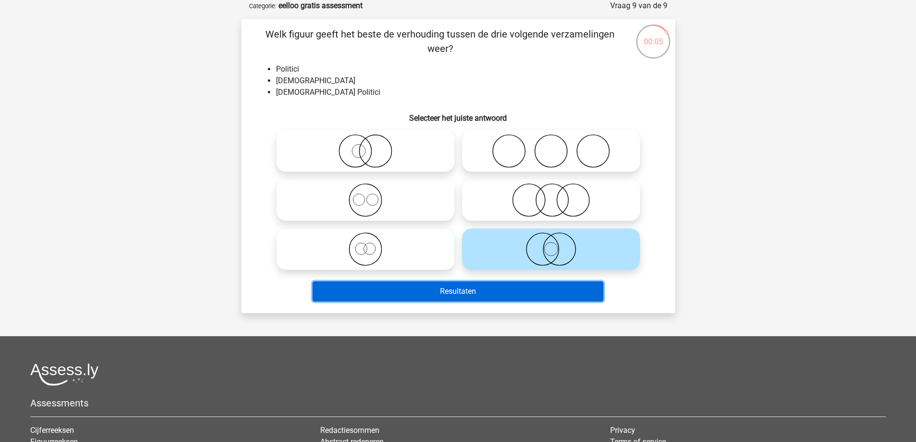
click at [487, 294] on button "Resultaten" at bounding box center [457, 291] width 291 height 20
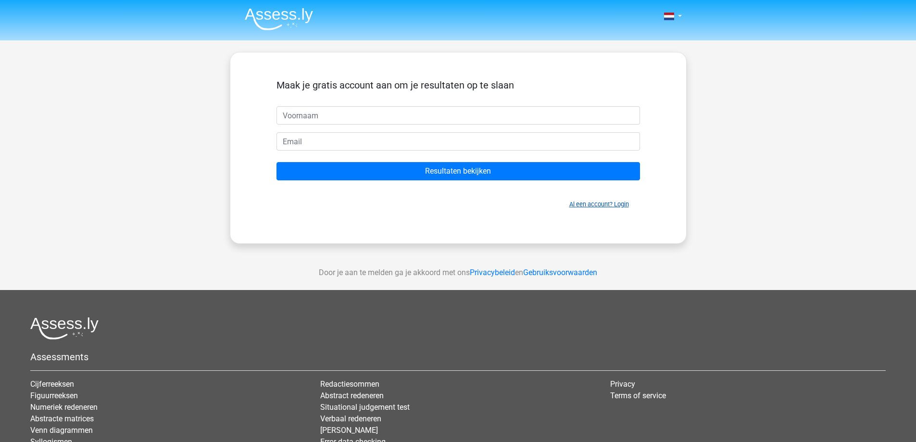
click at [573, 205] on link "Al een account? Login" at bounding box center [599, 203] width 60 height 7
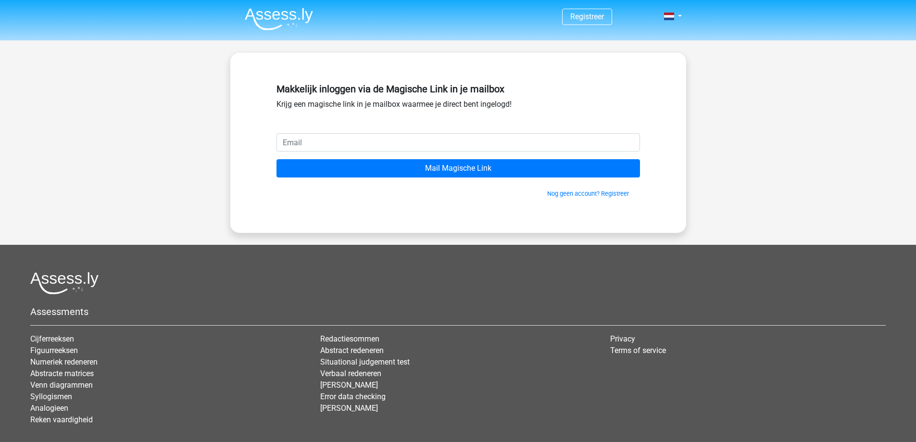
click at [407, 138] on input "email" at bounding box center [457, 142] width 363 height 18
type input "[EMAIL_ADDRESS][DOMAIN_NAME]"
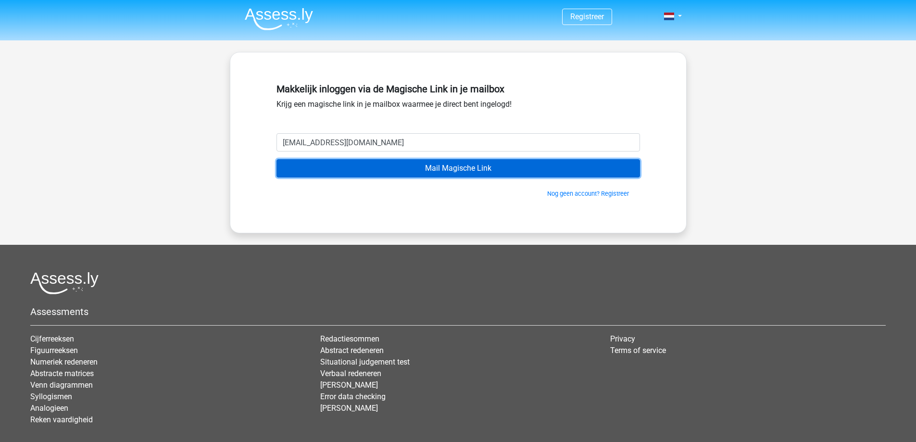
click at [423, 173] on input "Mail Magische Link" at bounding box center [457, 168] width 363 height 18
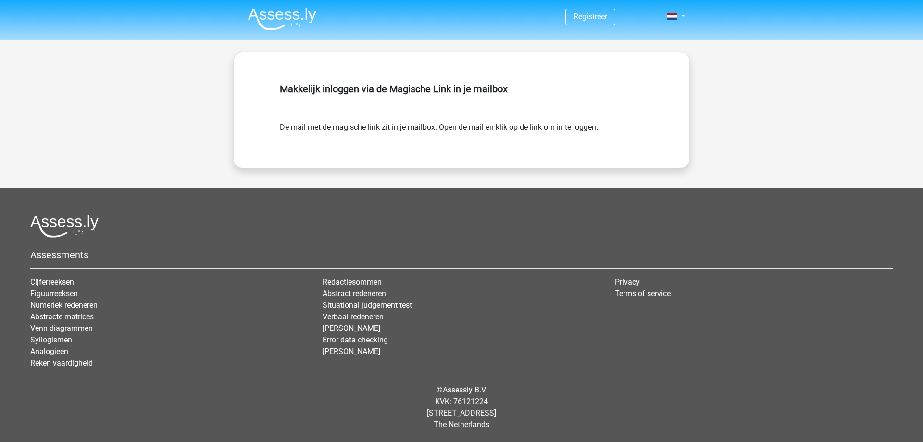
click at [297, 31] on nav "Registreer Login" at bounding box center [461, 16] width 442 height 31
click at [290, 30] on img at bounding box center [282, 19] width 68 height 23
